Goal: Information Seeking & Learning: Learn about a topic

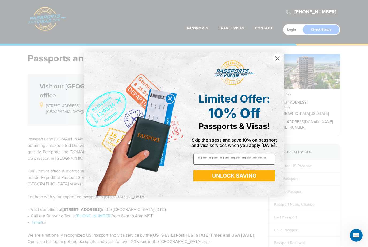
click at [276, 63] on circle "Close dialog" at bounding box center [277, 58] width 9 height 9
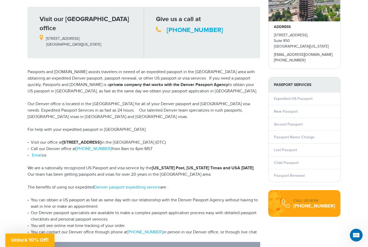
scroll to position [66, 0]
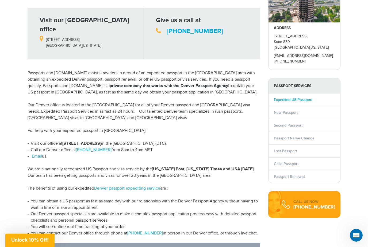
click at [302, 100] on link "Expedited US Passport" at bounding box center [293, 100] width 38 height 5
click at [299, 178] on link "Passport Renewal" at bounding box center [289, 176] width 31 height 5
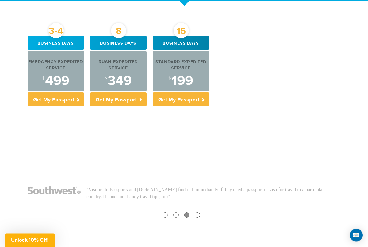
scroll to position [209, 0]
